Goal: Information Seeking & Learning: Learn about a topic

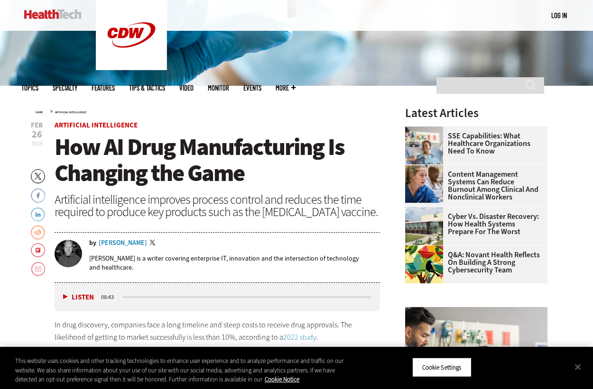
scroll to position [123, 0]
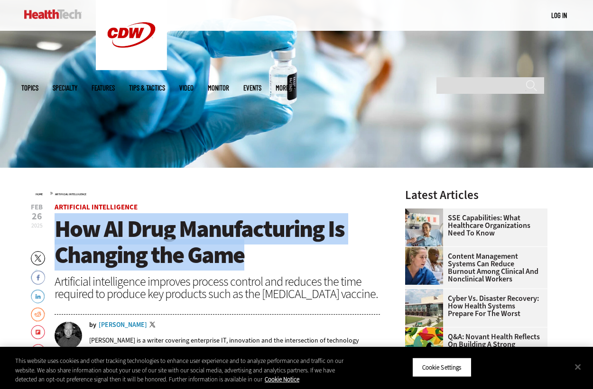
drag, startPoint x: 245, startPoint y: 257, endPoint x: 59, endPoint y: 239, distance: 186.2
click at [59, 239] on span "How AI Drug Manufacturing Is Changing the Game" at bounding box center [200, 241] width 290 height 57
copy span "How AI Drug Manufacturing Is Changing the Game"
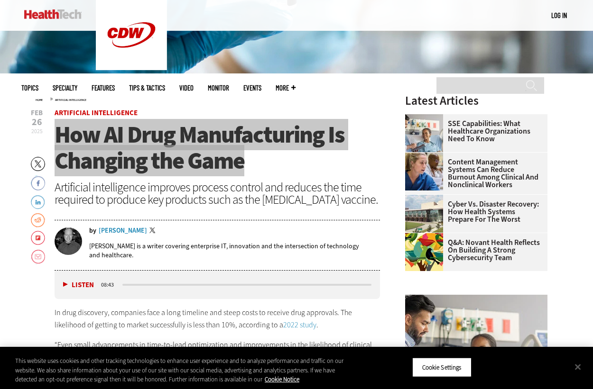
scroll to position [218, 0]
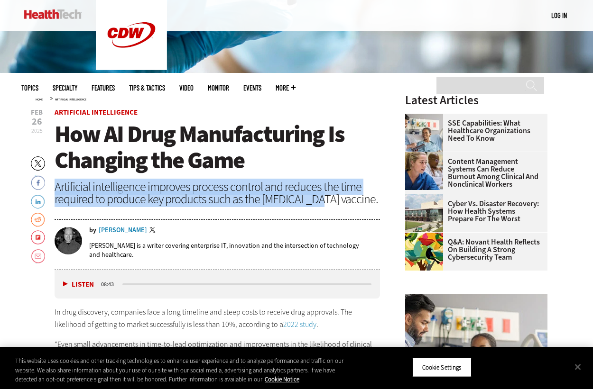
drag, startPoint x: 56, startPoint y: 184, endPoint x: 313, endPoint y: 201, distance: 257.9
click at [313, 201] on div "Artificial intelligence improves process control and reduces the time required …" at bounding box center [217, 193] width 325 height 25
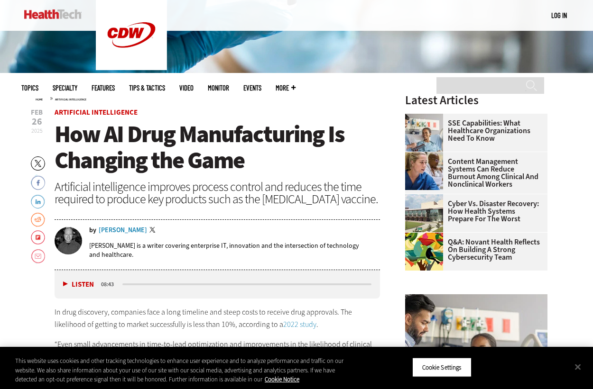
click at [342, 200] on div "Artificial intelligence improves process control and reduces the time required …" at bounding box center [217, 193] width 325 height 25
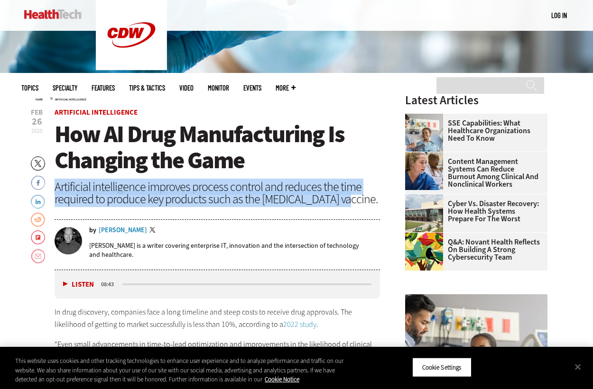
drag, startPoint x: 345, startPoint y: 200, endPoint x: 55, endPoint y: 193, distance: 289.7
click at [55, 193] on div "Artificial intelligence improves process control and reduces the time required …" at bounding box center [217, 193] width 325 height 25
copy div "Artificial intelligence improves process control and reduces the time required …"
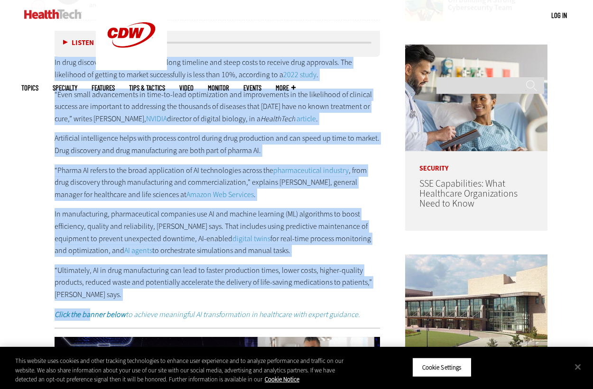
scroll to position [502, 0]
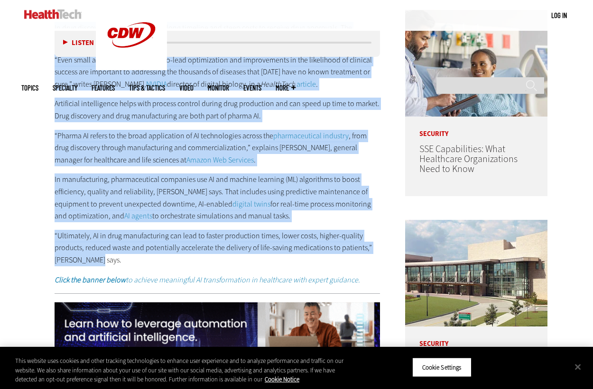
drag, startPoint x: 48, startPoint y: 170, endPoint x: 99, endPoint y: 258, distance: 101.5
copy div "Lo ipsu dolorsita, consectet adip e sedd eiusmodt inc utlab etdol ma aliquae ad…"
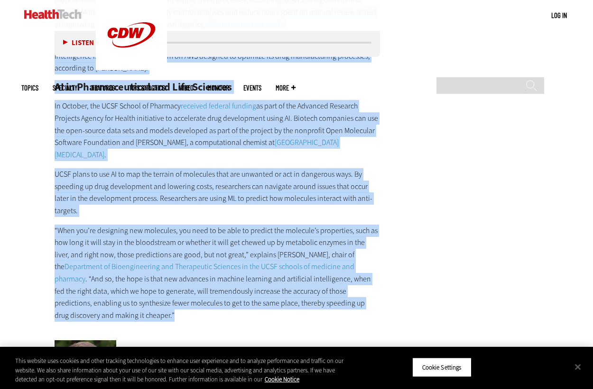
scroll to position [1308, 0]
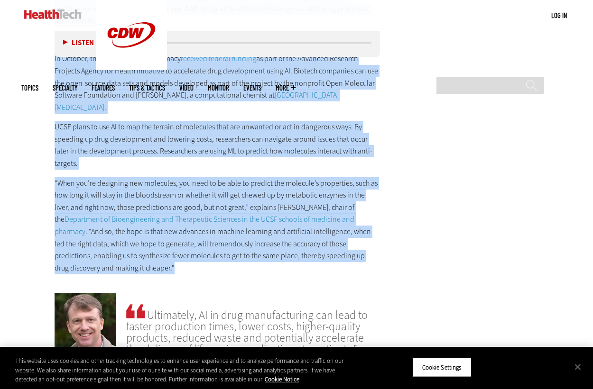
drag, startPoint x: 54, startPoint y: 209, endPoint x: 365, endPoint y: 226, distance: 312.4
click at [365, 226] on article "[DATE] Twitter Facebook LinkedIn Reddit Flipboard Email Artificial Intelligence…" at bounding box center [208, 89] width 344 height 2140
copy div "Lor Ipsu Dolorsita Consectetu Adip Elitseddoeius Tempo IN Utlab ET, Dolore ma a…"
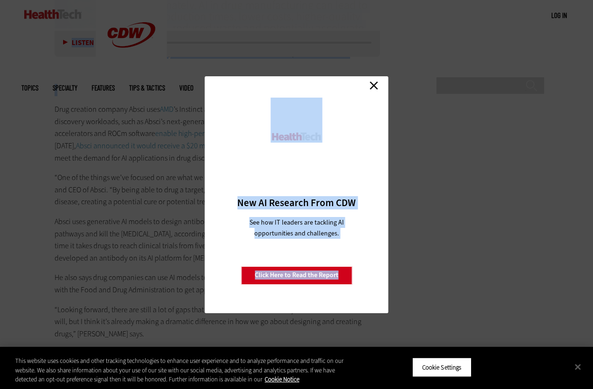
scroll to position [1640, 0]
drag, startPoint x: 55, startPoint y: 194, endPoint x: 182, endPoint y: 184, distance: 127.0
click at [374, 87] on link "Close" at bounding box center [373, 86] width 14 height 14
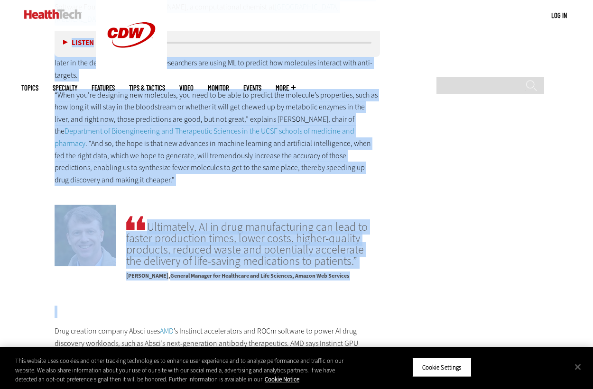
scroll to position [1451, 0]
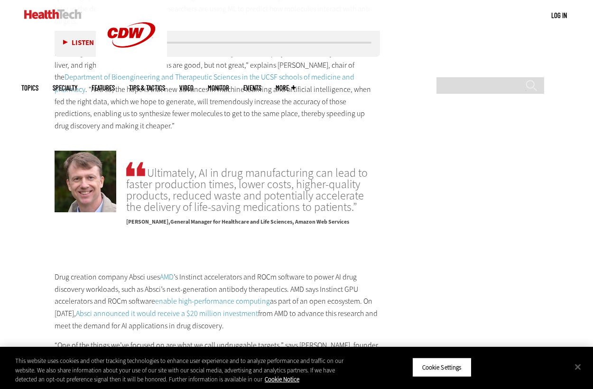
click at [55, 271] on p "Drug creation company Absci uses AMD ’s Instinct accelerators and ROCm software…" at bounding box center [217, 301] width 325 height 61
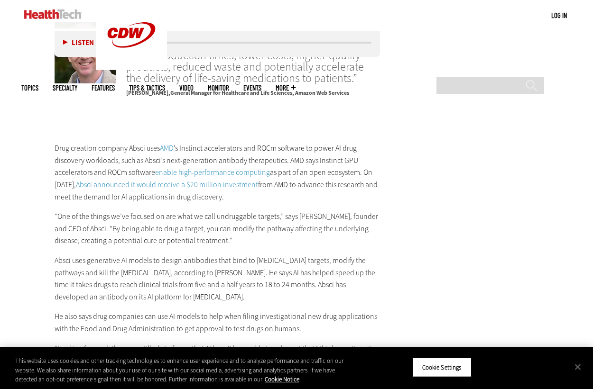
scroll to position [1593, 0]
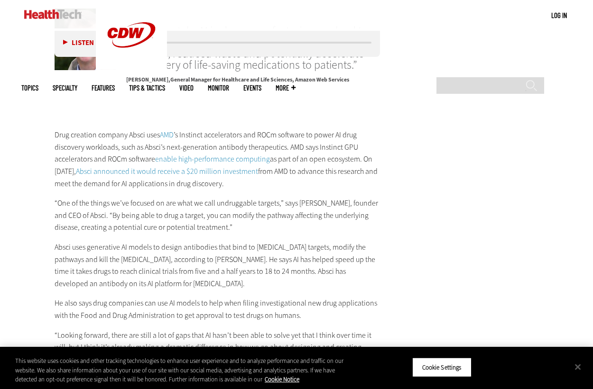
drag, startPoint x: 55, startPoint y: 240, endPoint x: 26, endPoint y: 198, distance: 51.5
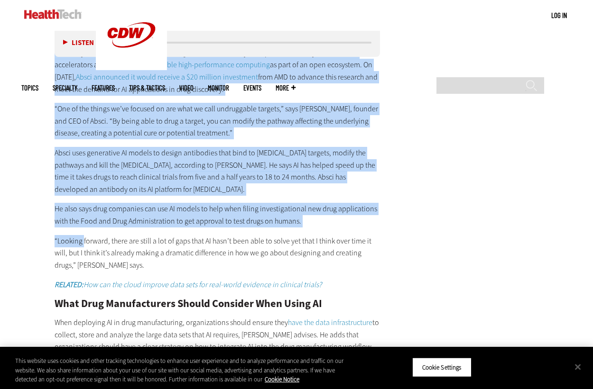
scroll to position [1688, 0]
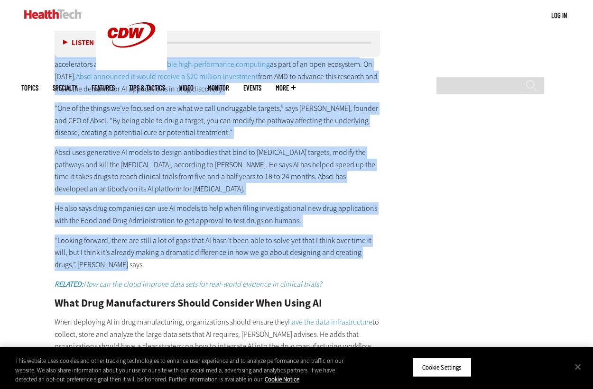
drag, startPoint x: 55, startPoint y: 98, endPoint x: 114, endPoint y: 228, distance: 142.6
click at [114, 228] on div "Drug creation company Absci uses AMD ’s Instinct accelerators and ROCm software…" at bounding box center [217, 212] width 325 height 394
copy div "Lore ipsumdol sitamet Conse adip ELI ’s Doeiusmo temporincidi utl ETDo magnaali…"
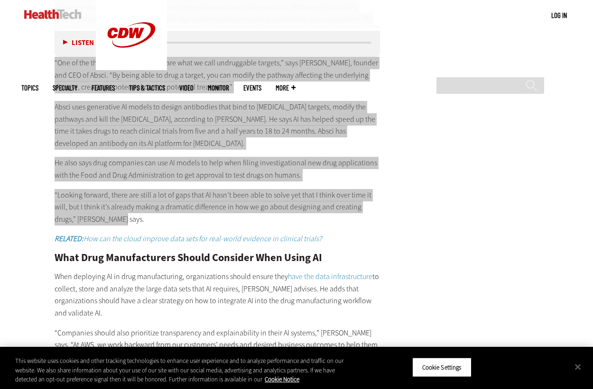
scroll to position [1782, 0]
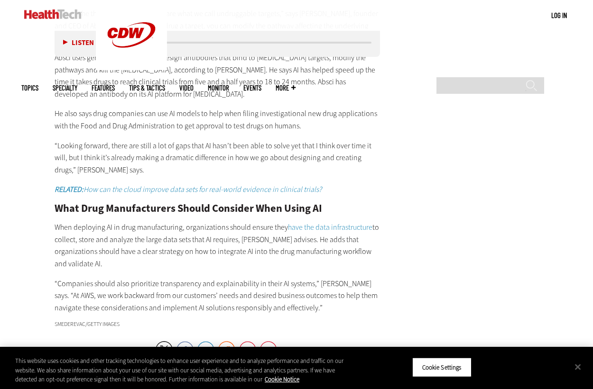
click at [55, 203] on h2 "What Drug Manufacturers Should Consider When Using AI" at bounding box center [217, 208] width 325 height 10
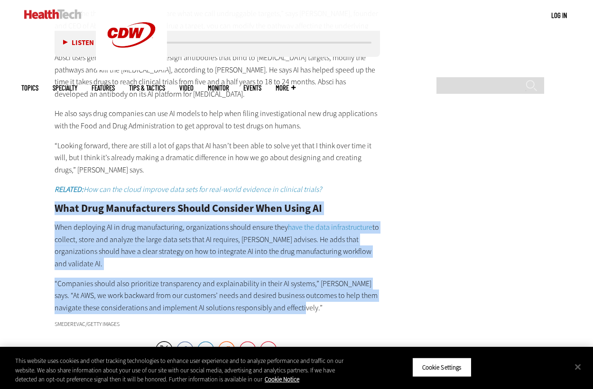
drag, startPoint x: 55, startPoint y: 173, endPoint x: 353, endPoint y: 262, distance: 310.3
click at [353, 262] on div "Drug creation company Absci uses AMD ’s Instinct accelerators and ROCm software…" at bounding box center [217, 117] width 325 height 394
copy div "What Drug Manufacturers Should Consider When Using AI When deploying AI in drug…"
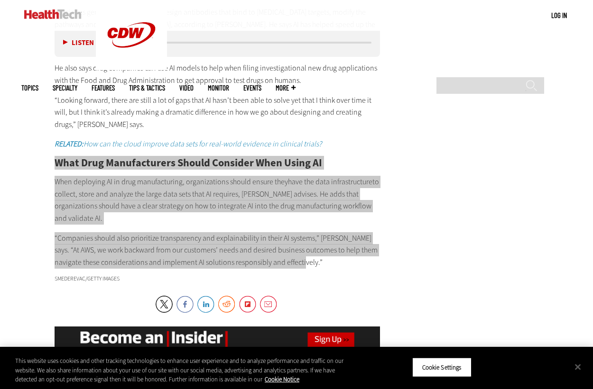
scroll to position [1877, 0]
